Goal: Navigation & Orientation: Find specific page/section

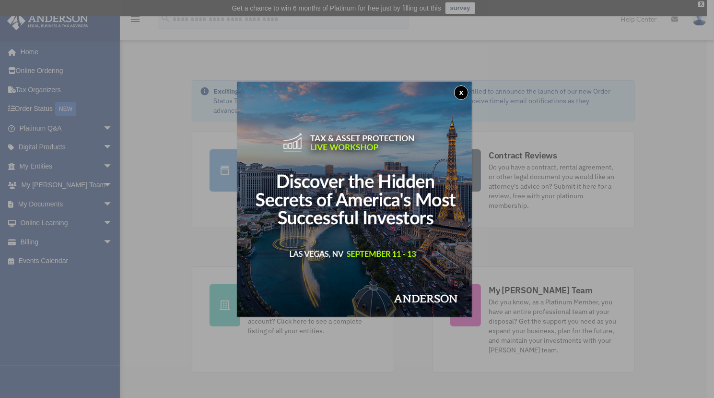
click at [101, 203] on div "x" at bounding box center [357, 199] width 714 height 398
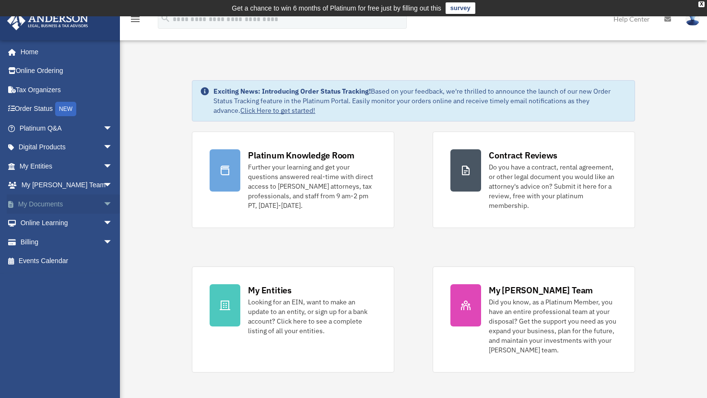
click at [58, 205] on link "My Documents arrow_drop_down" at bounding box center [67, 203] width 120 height 19
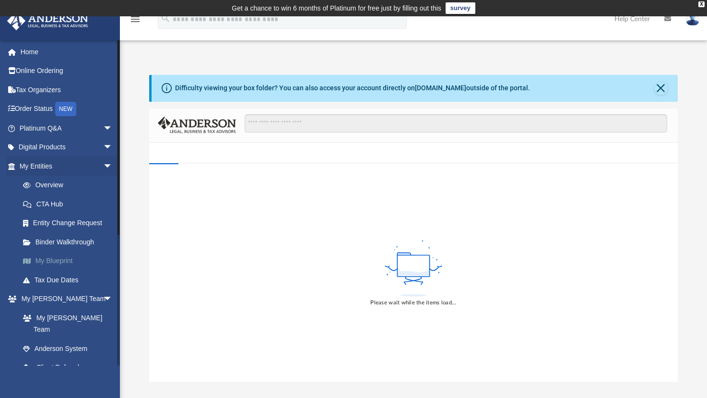
click at [60, 262] on link "My Blueprint" at bounding box center [70, 260] width 114 height 19
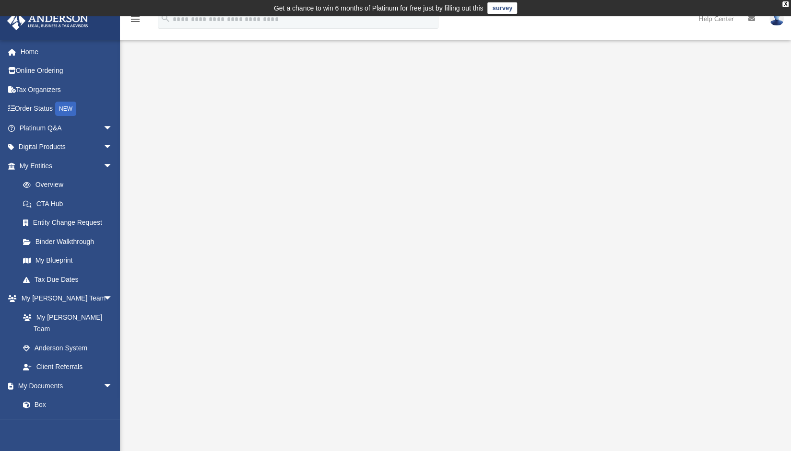
drag, startPoint x: 670, startPoint y: 69, endPoint x: 608, endPoint y: 47, distance: 66.0
click at [608, 47] on div "App [EMAIL_ADDRESS][DOMAIN_NAME] Sign Out [EMAIL_ADDRESS][DOMAIN_NAME] Home Onl…" at bounding box center [395, 254] width 791 height 477
click at [43, 396] on link "Box" at bounding box center [70, 405] width 114 height 19
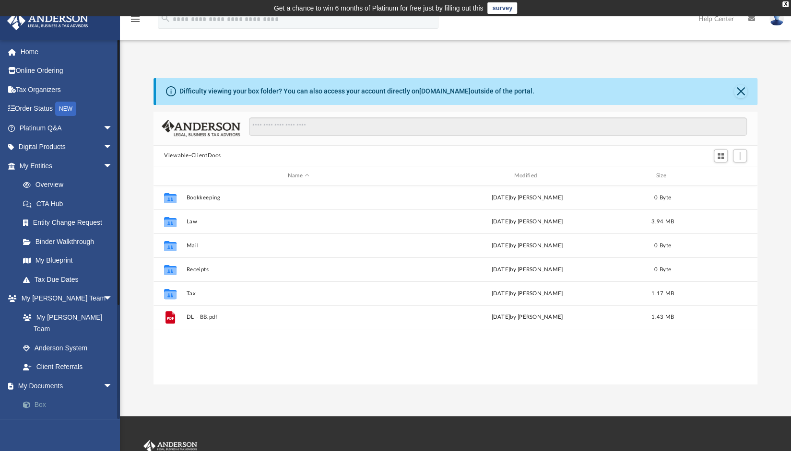
scroll to position [211, 596]
